Goal: Navigation & Orientation: Find specific page/section

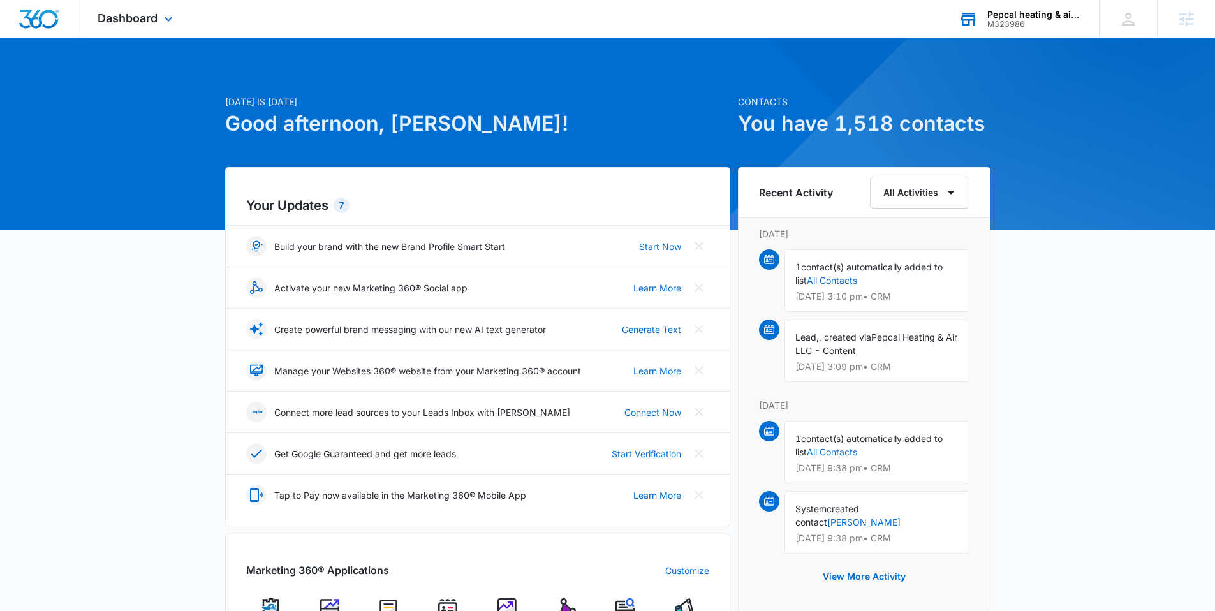
click at [1004, 11] on div "Pepcal heating & air llc." at bounding box center [1033, 15] width 93 height 10
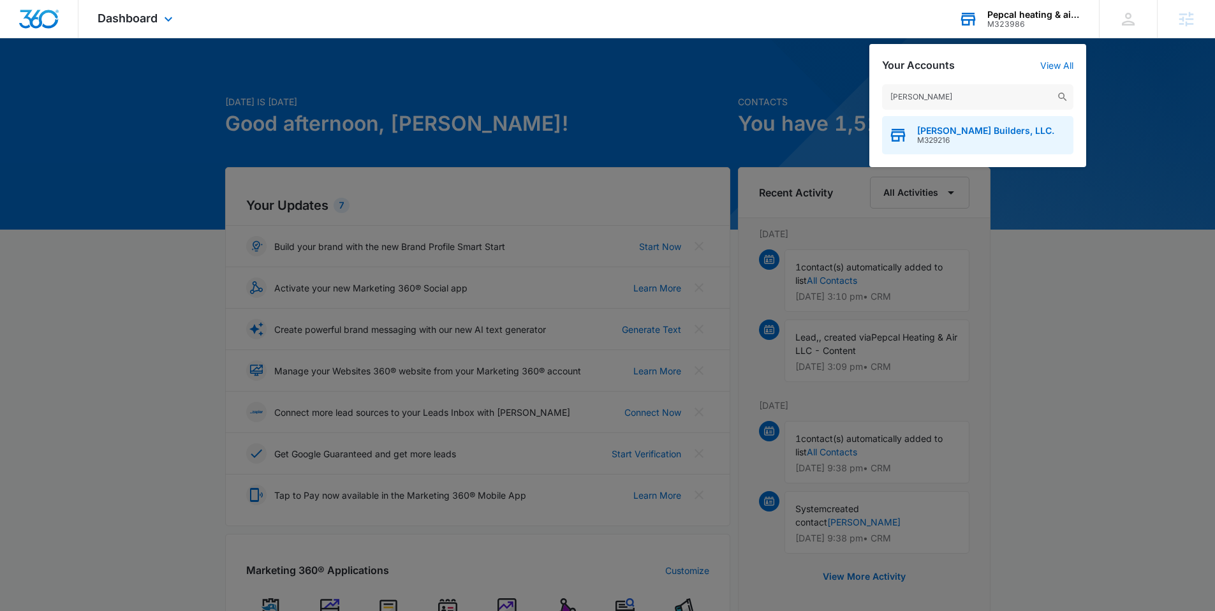
type input "blough"
click at [930, 136] on span "M329216" at bounding box center [985, 140] width 137 height 9
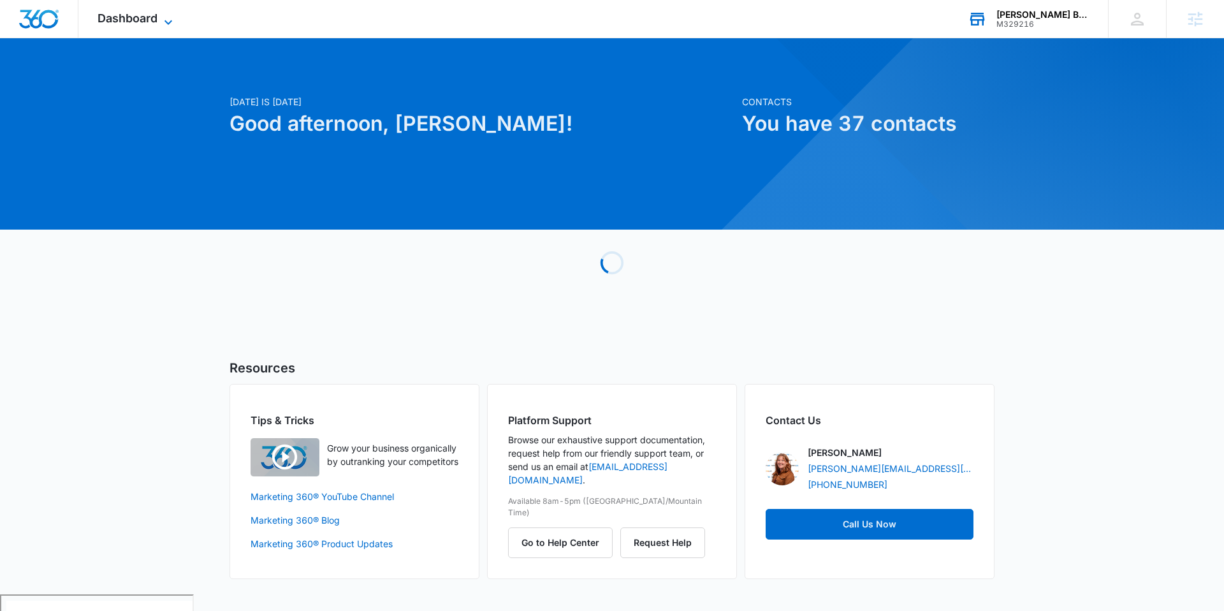
click at [169, 22] on icon at bounding box center [168, 22] width 15 height 15
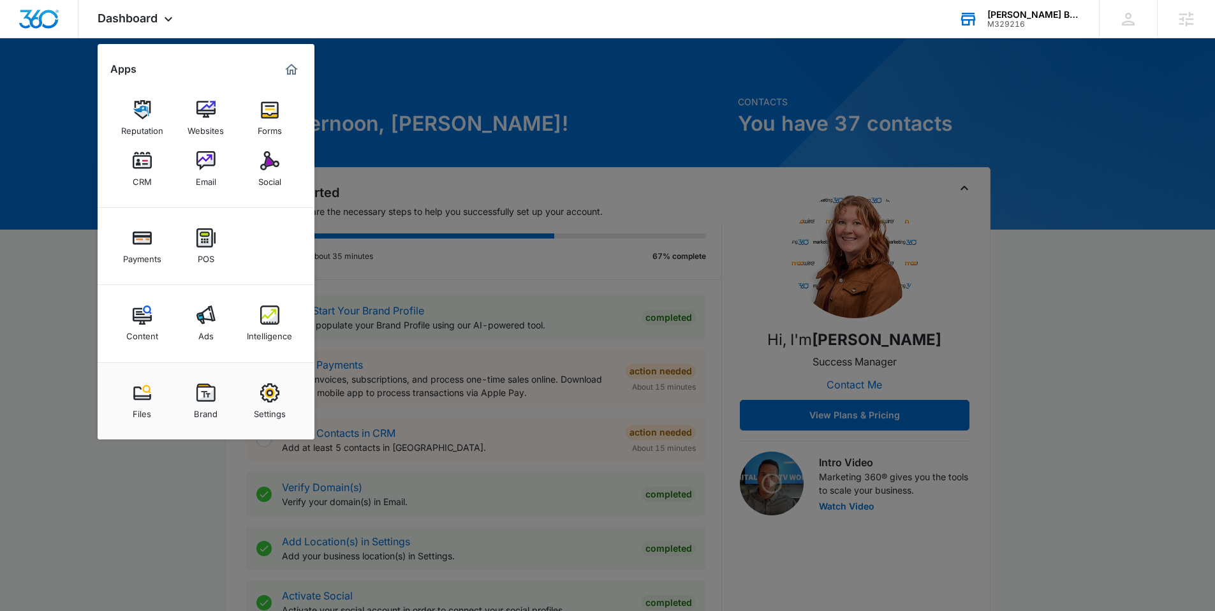
click at [259, 163] on link "Social" at bounding box center [270, 169] width 48 height 48
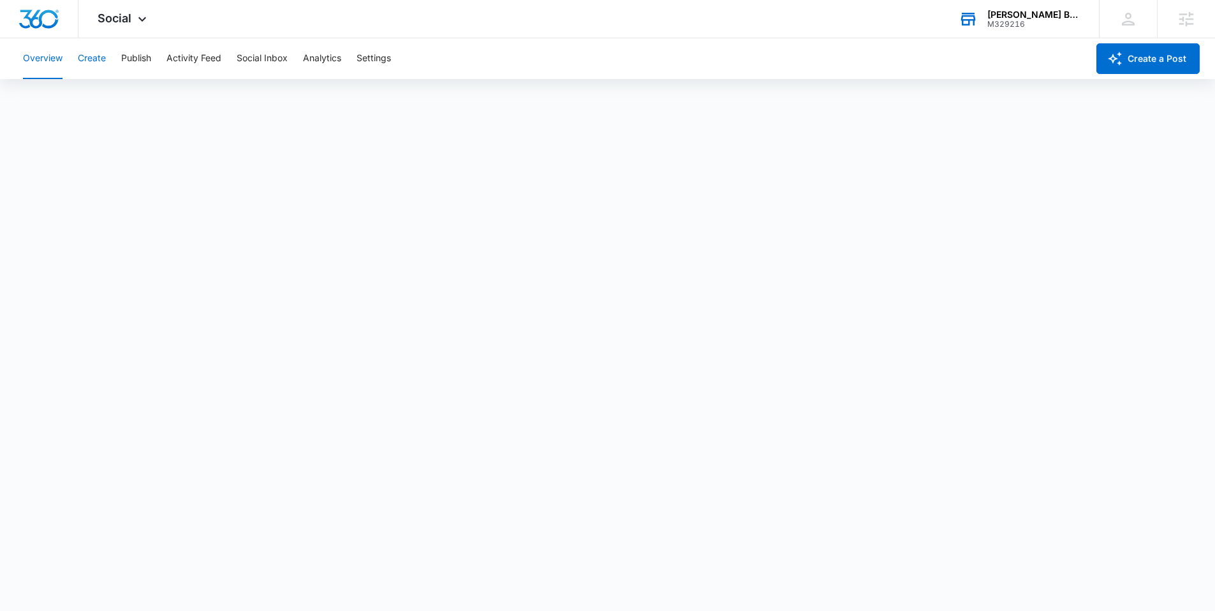
click at [84, 55] on button "Create" at bounding box center [92, 58] width 28 height 41
click at [94, 57] on button "Create" at bounding box center [92, 58] width 28 height 41
click at [132, 62] on button "Publish" at bounding box center [136, 58] width 30 height 41
click at [49, 56] on button "Overview" at bounding box center [43, 58] width 40 height 41
click at [145, 15] on icon at bounding box center [142, 22] width 15 height 15
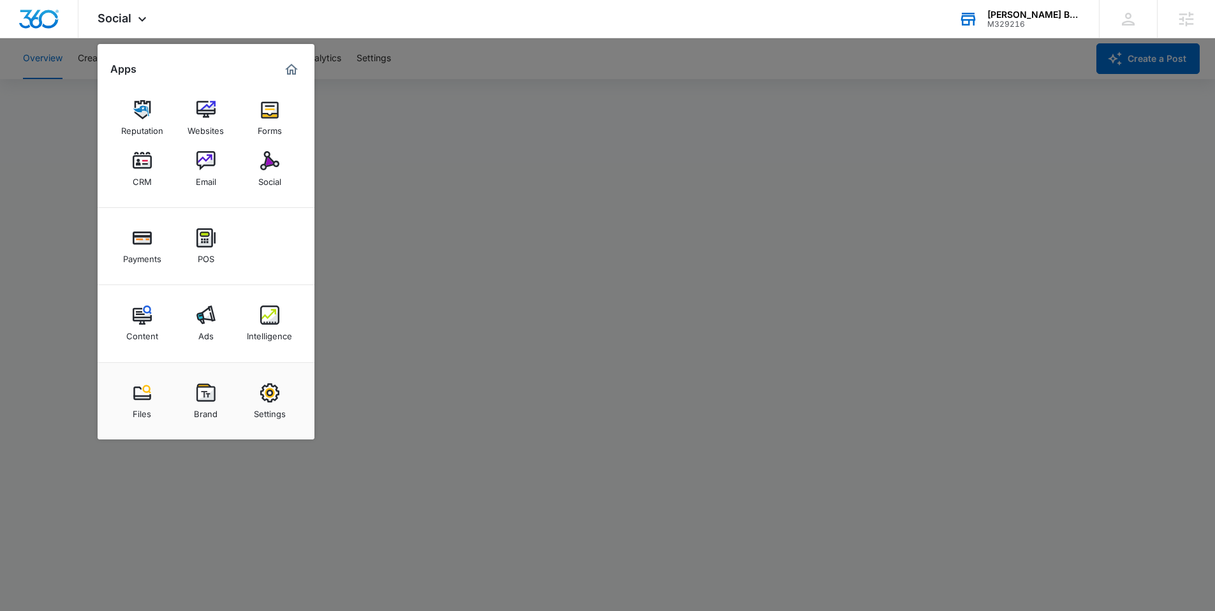
click at [59, 205] on div at bounding box center [607, 305] width 1215 height 611
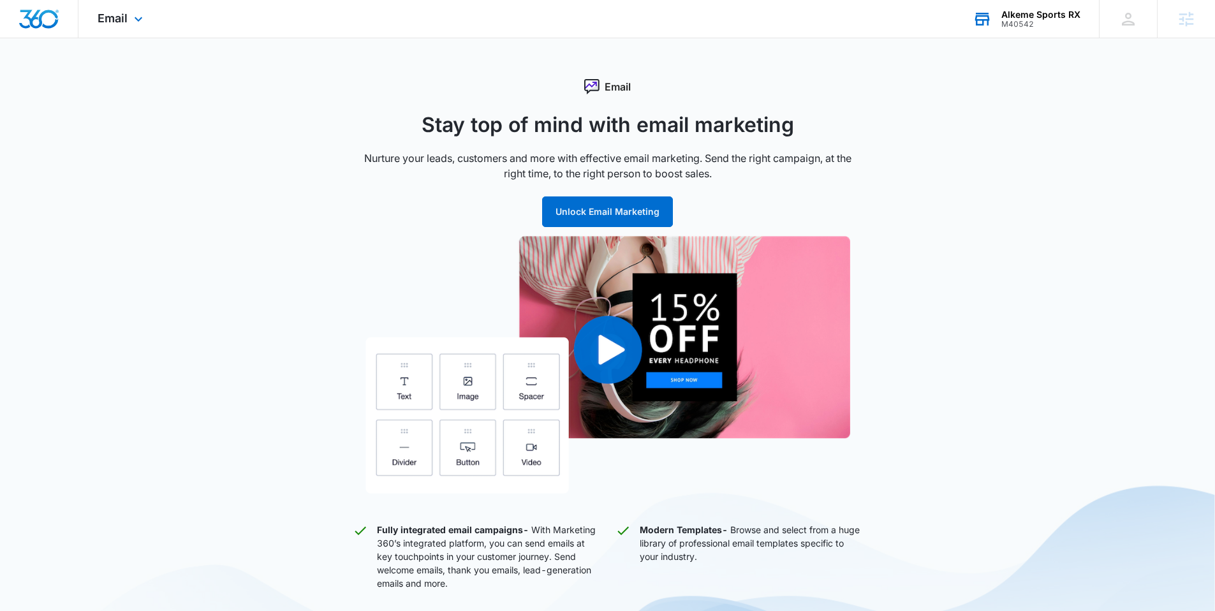
click at [993, 13] on div "Alkeme Sports RX M40542 Your Accounts View All" at bounding box center [1025, 19] width 145 height 38
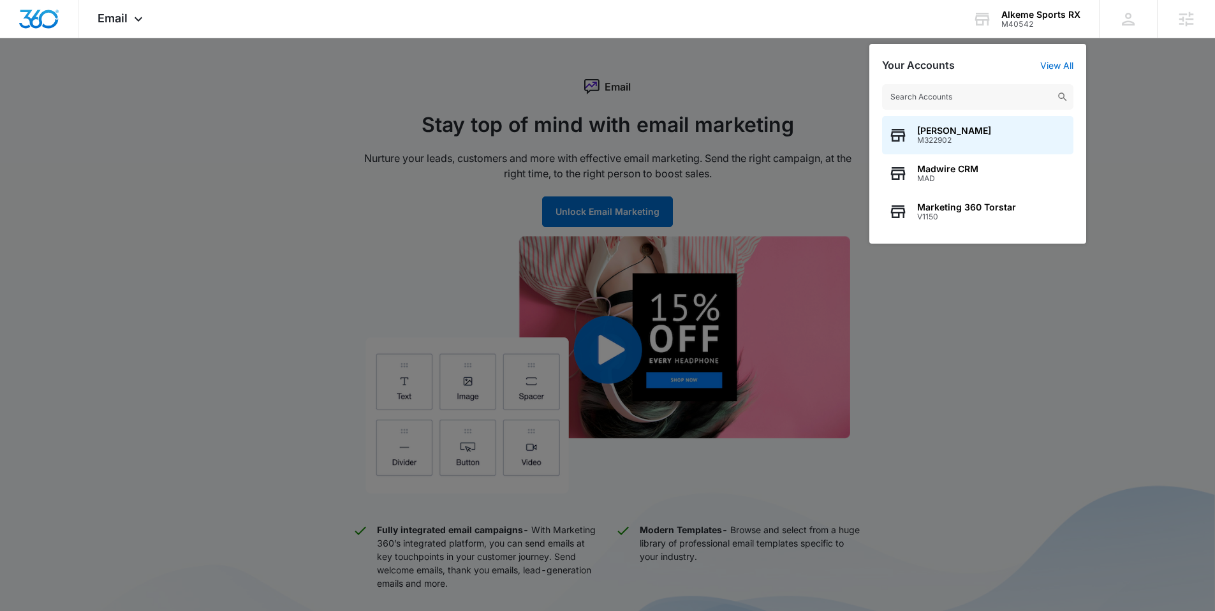
click at [777, 63] on div at bounding box center [607, 305] width 1215 height 611
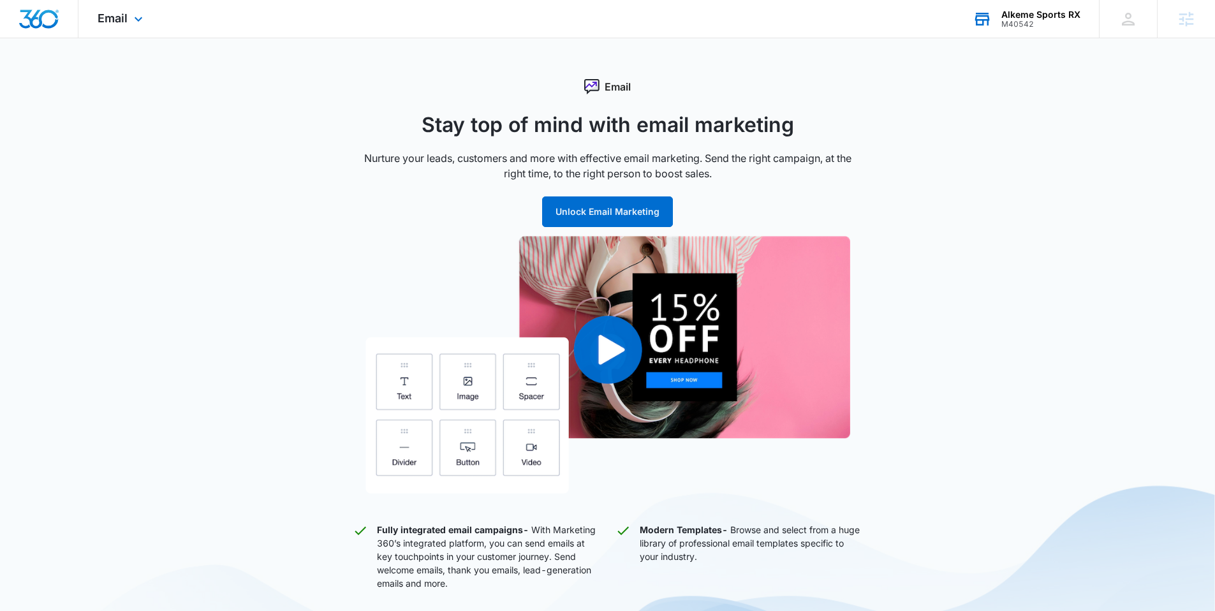
click at [1015, 14] on div "Alkeme Sports RX" at bounding box center [1040, 15] width 79 height 10
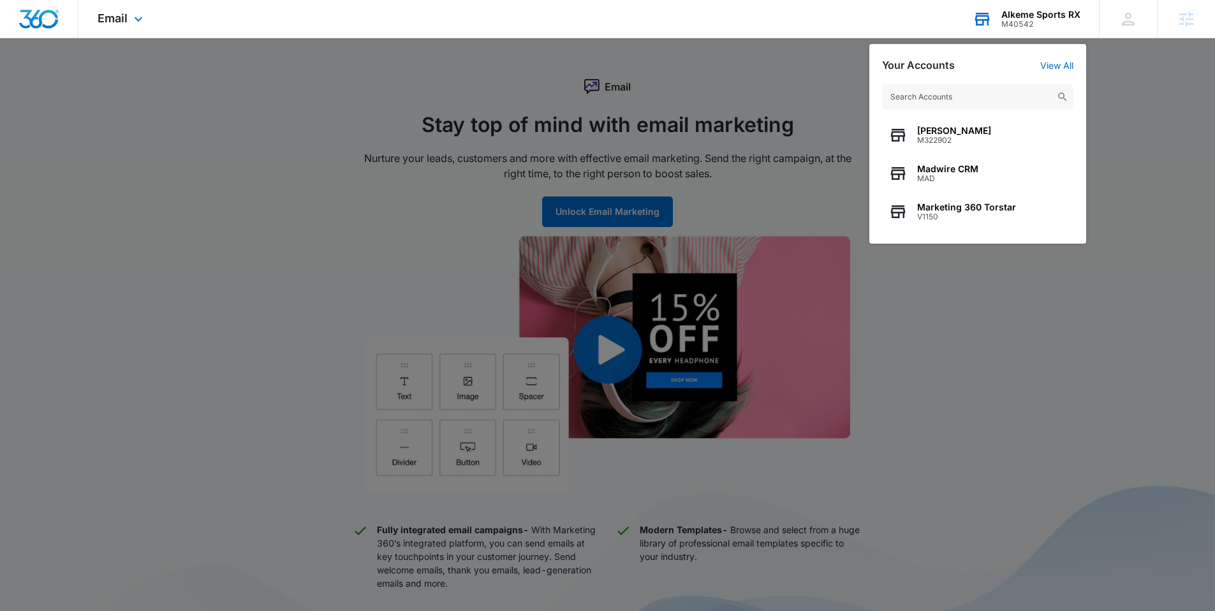
click at [1039, 25] on div "M40542" at bounding box center [1040, 24] width 79 height 9
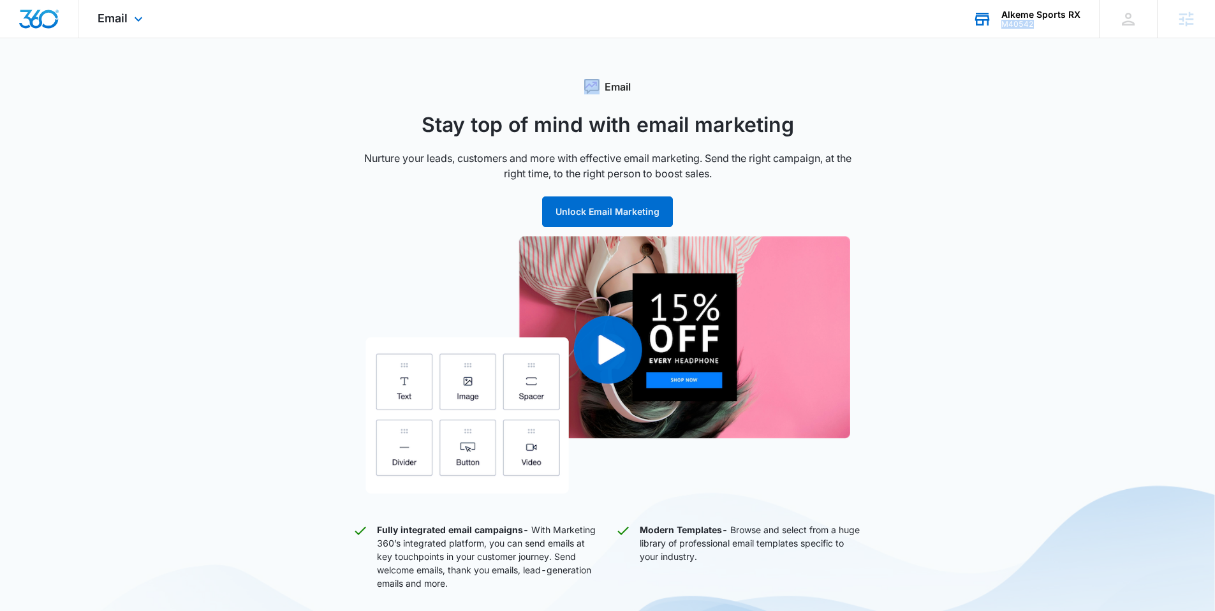
drag, startPoint x: 1038, startPoint y: 25, endPoint x: 1023, endPoint y: 27, distance: 15.5
click at [1023, 27] on div "M40542" at bounding box center [1040, 24] width 79 height 9
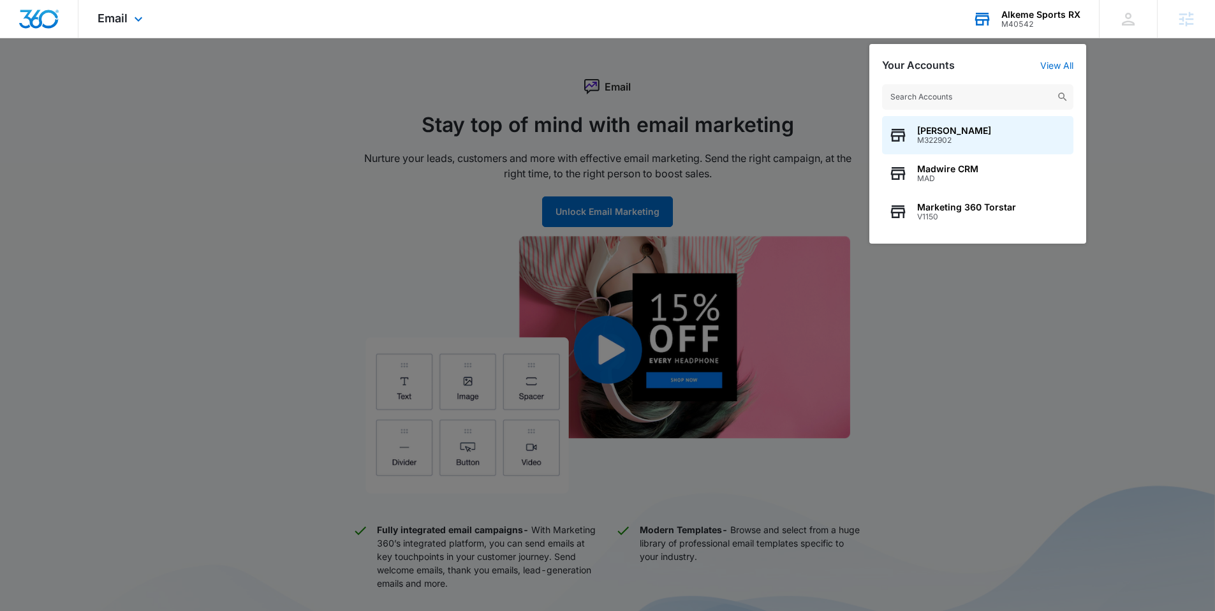
click at [1039, 27] on div "M40542" at bounding box center [1040, 24] width 79 height 9
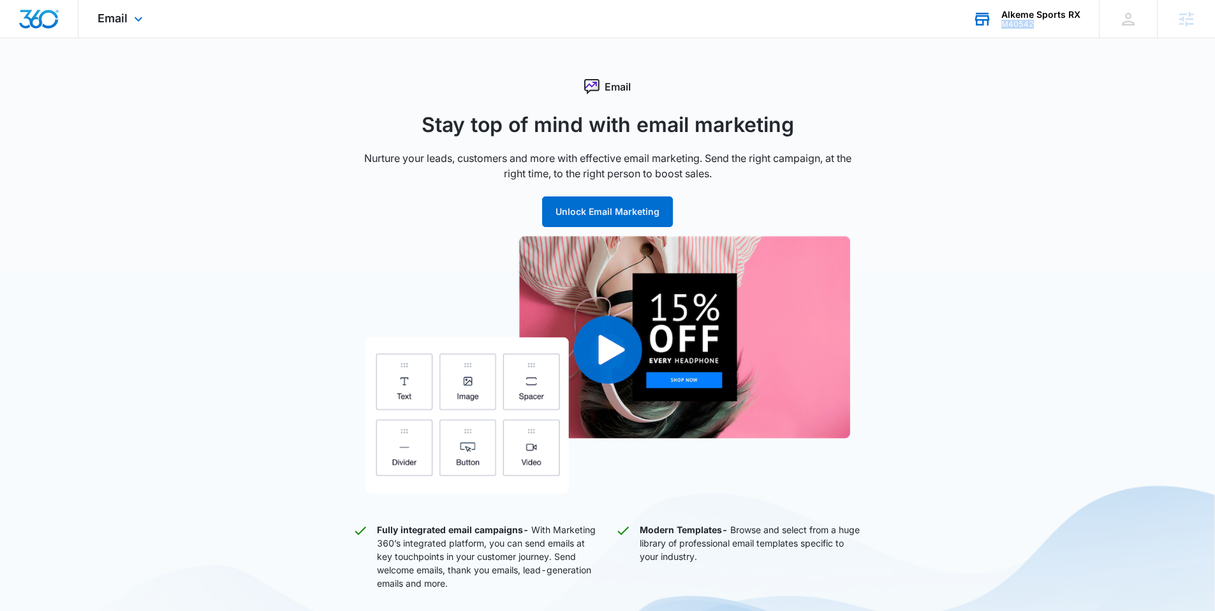
drag, startPoint x: 1036, startPoint y: 23, endPoint x: 1005, endPoint y: 26, distance: 30.8
click at [1005, 26] on div "M40542" at bounding box center [1040, 24] width 79 height 9
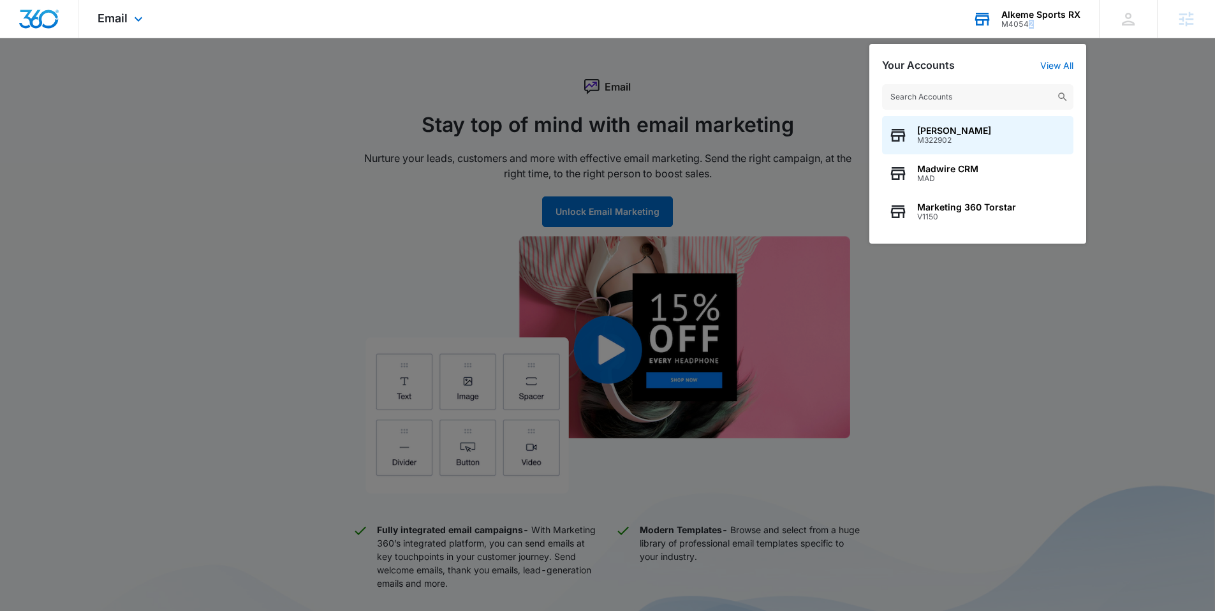
drag, startPoint x: 1030, startPoint y: 26, endPoint x: 1018, endPoint y: 29, distance: 11.8
click at [1017, 29] on div "Alkeme Sports RX M40542 Your Accounts View All Alexis Austere M322902 Madwire C…" at bounding box center [1025, 19] width 145 height 38
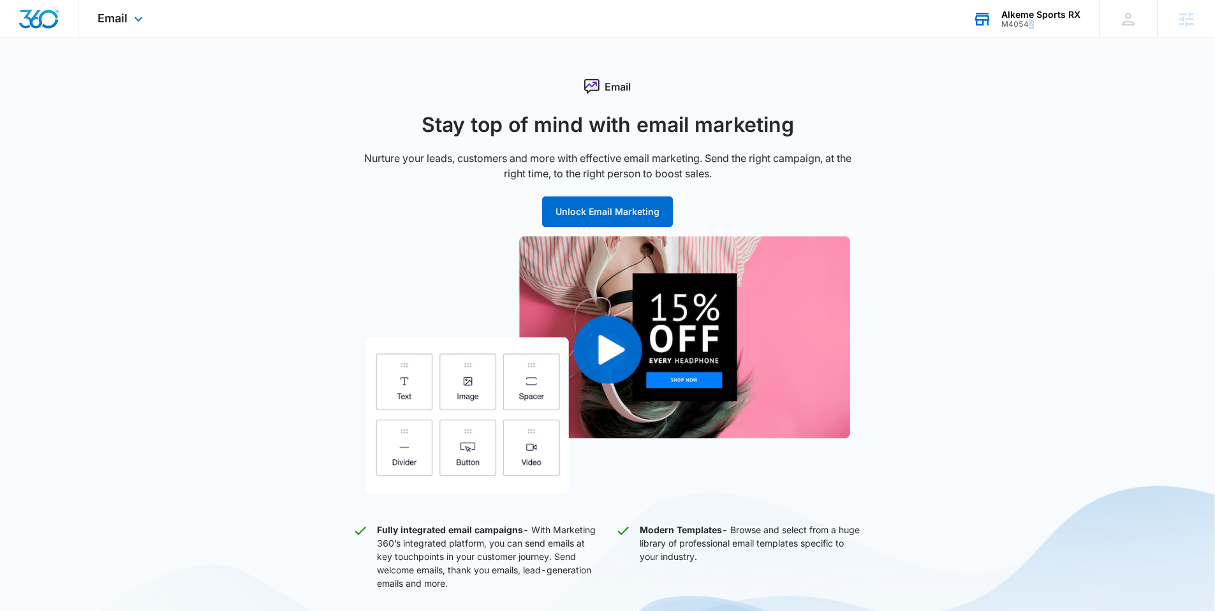
click at [1032, 26] on div "M40542" at bounding box center [1040, 24] width 79 height 9
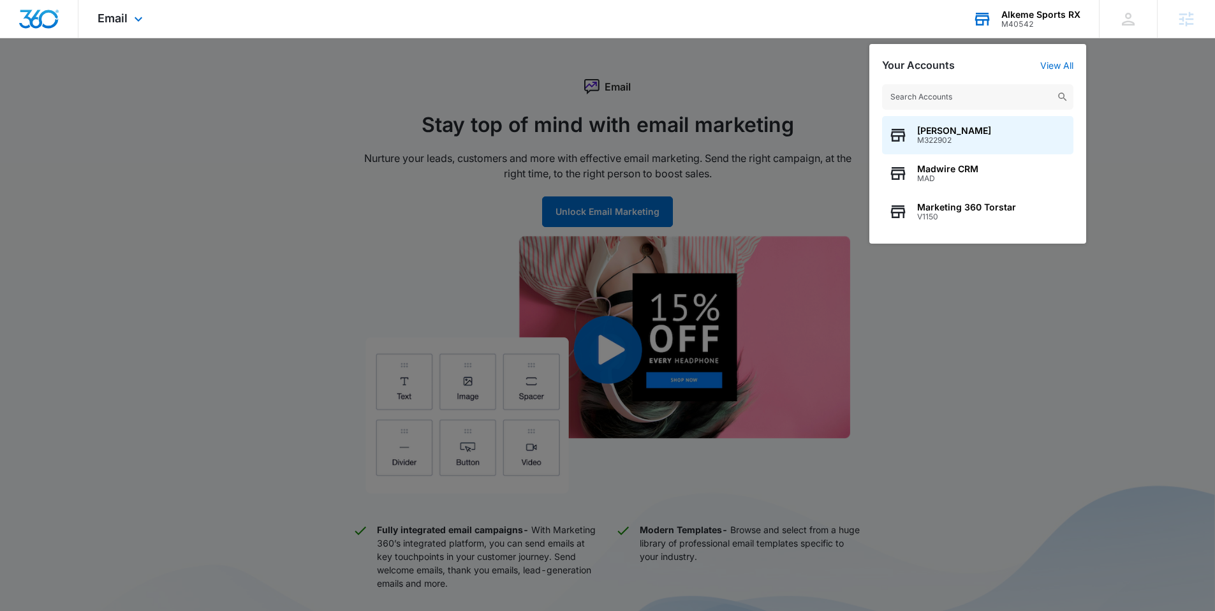
drag, startPoint x: 1035, startPoint y: 25, endPoint x: 1001, endPoint y: 25, distance: 34.4
click at [1001, 25] on div "Alkeme Sports RX M40542 Your Accounts View All Alexis Austere M322902 Madwire C…" at bounding box center [1025, 19] width 145 height 38
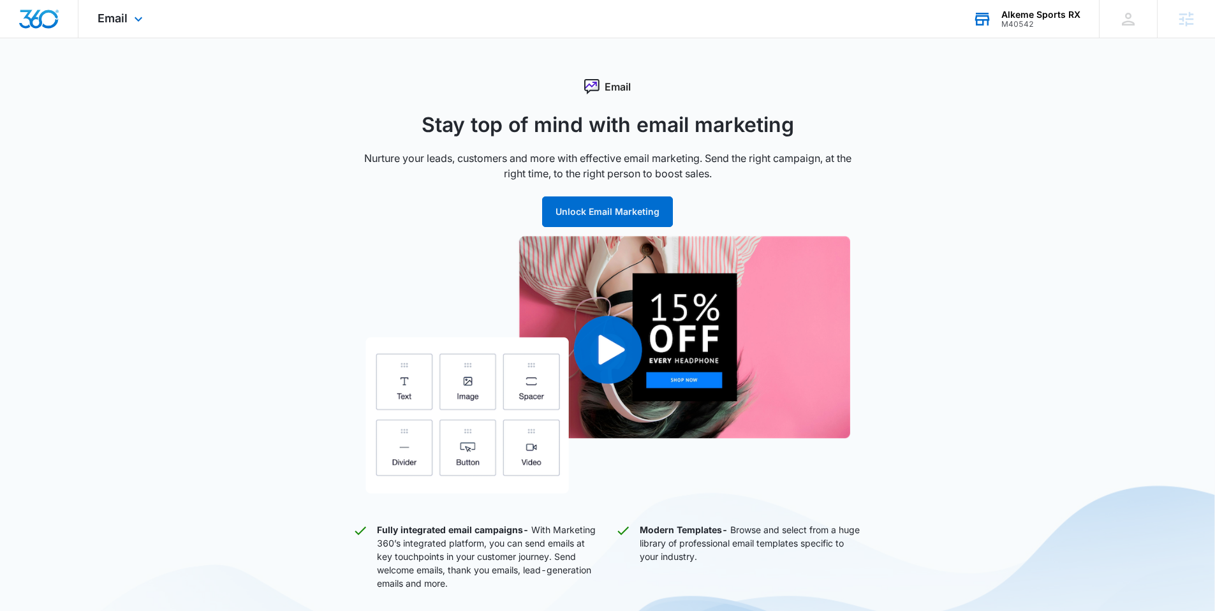
click at [1033, 25] on div "M40542" at bounding box center [1040, 24] width 79 height 9
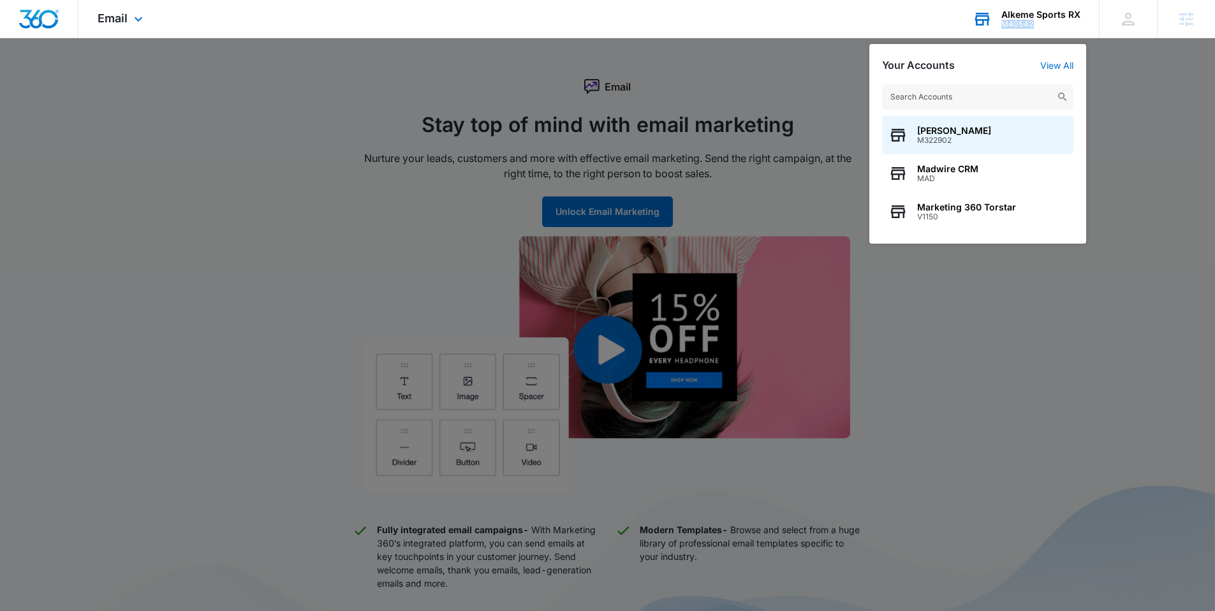
drag, startPoint x: 1036, startPoint y: 24, endPoint x: 1006, endPoint y: 27, distance: 30.1
click at [1006, 27] on div "M40542" at bounding box center [1040, 24] width 79 height 9
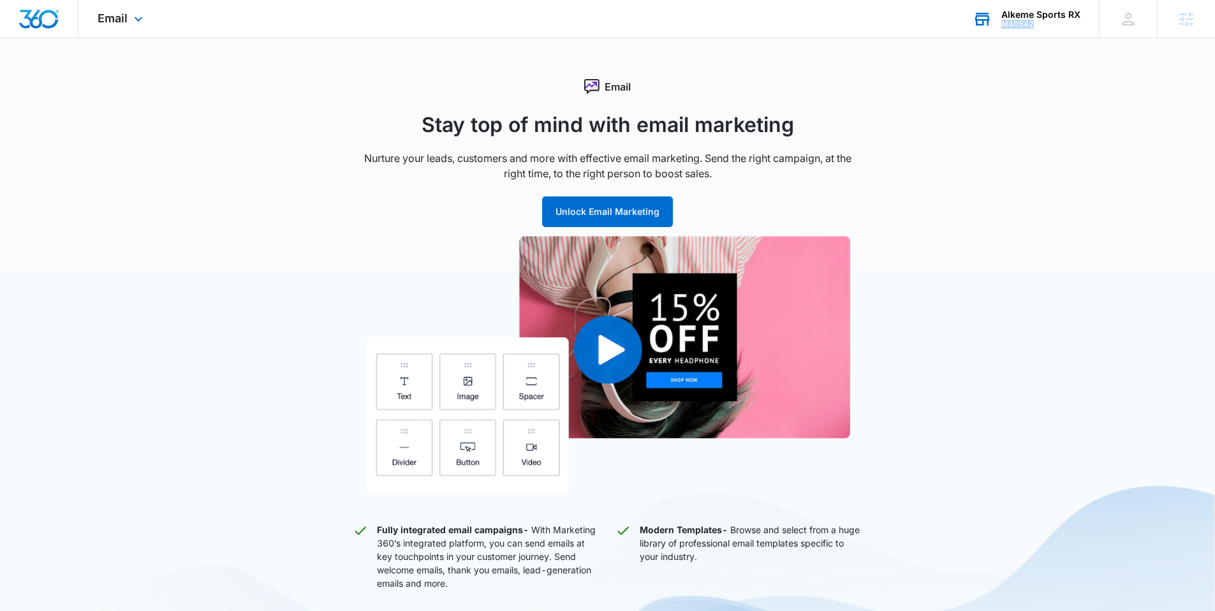
copy div "M40542"
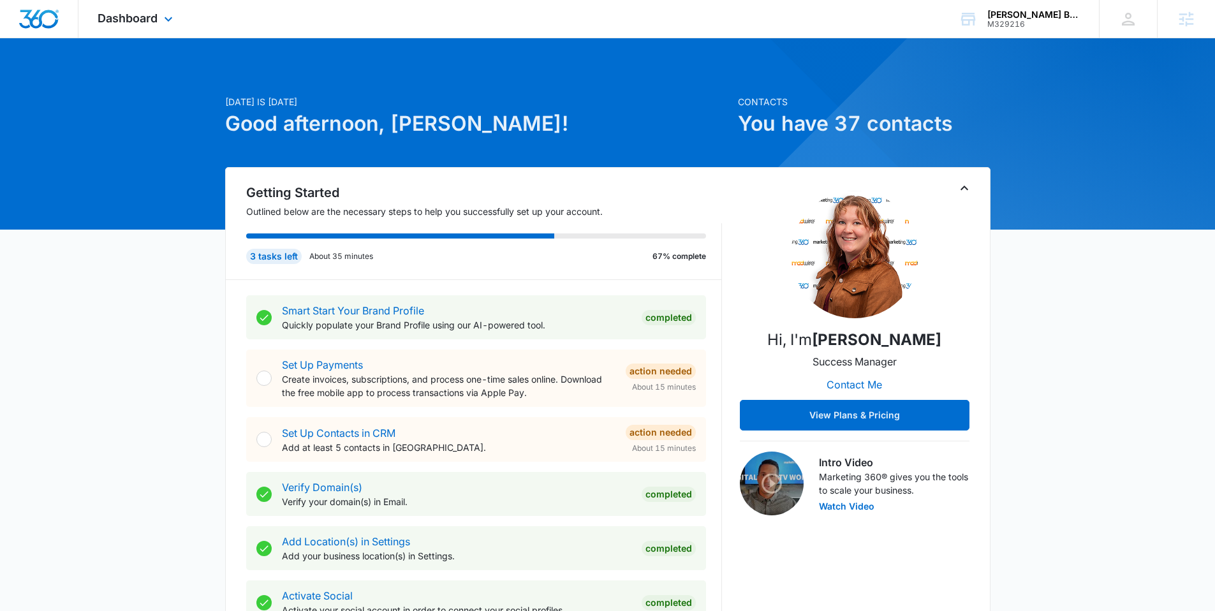
drag, startPoint x: 140, startPoint y: 15, endPoint x: 142, endPoint y: 50, distance: 35.2
click at [140, 15] on span "Dashboard" at bounding box center [128, 17] width 60 height 13
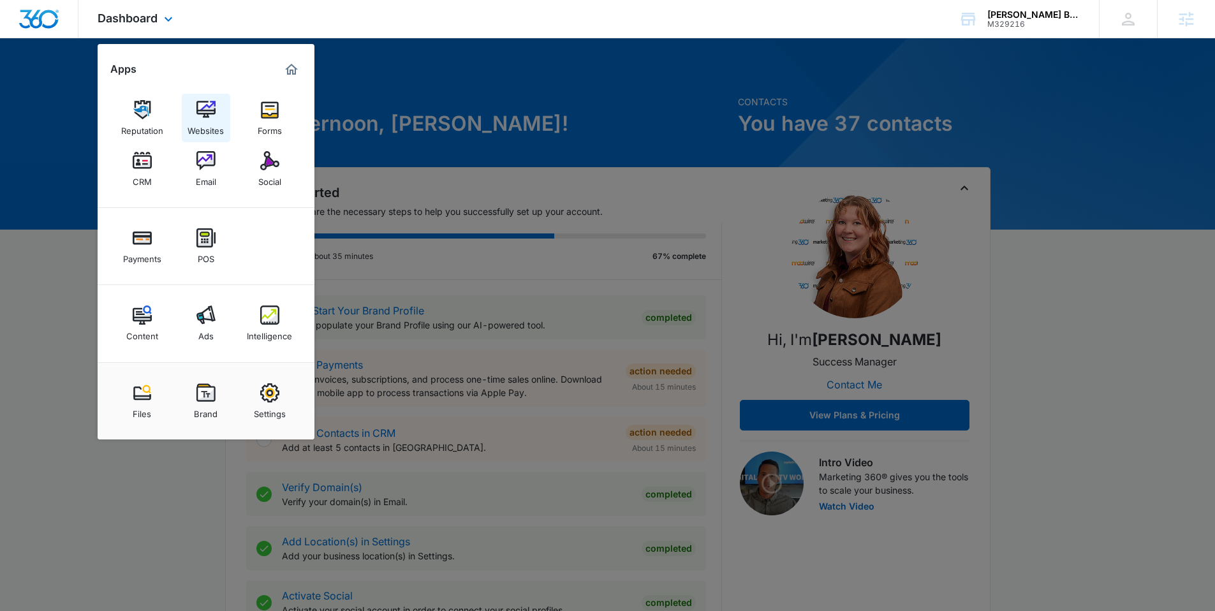
click at [212, 127] on div "Websites" at bounding box center [205, 127] width 36 height 17
